Goal: Find specific page/section: Find specific page/section

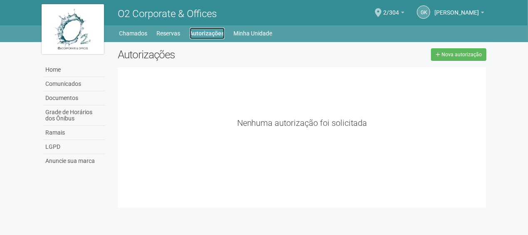
click at [205, 30] on link "Autorizações" at bounding box center [207, 33] width 35 height 12
click at [198, 36] on link "Autorizações" at bounding box center [207, 33] width 35 height 12
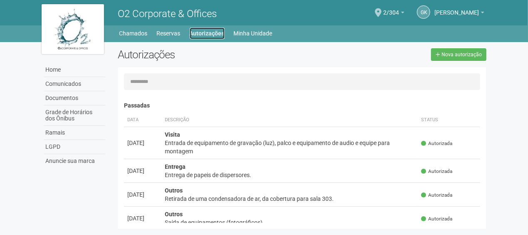
click at [210, 31] on link "Autorizações" at bounding box center [207, 33] width 35 height 12
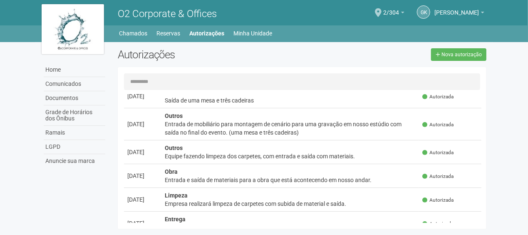
scroll to position [250, 0]
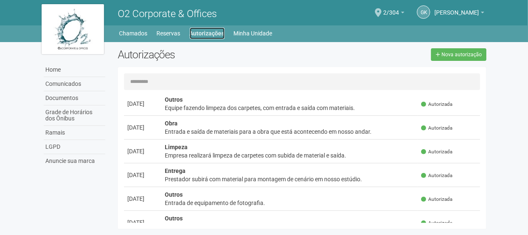
click at [208, 36] on link "Autorizações" at bounding box center [207, 33] width 35 height 12
